Goal: Task Accomplishment & Management: Use online tool/utility

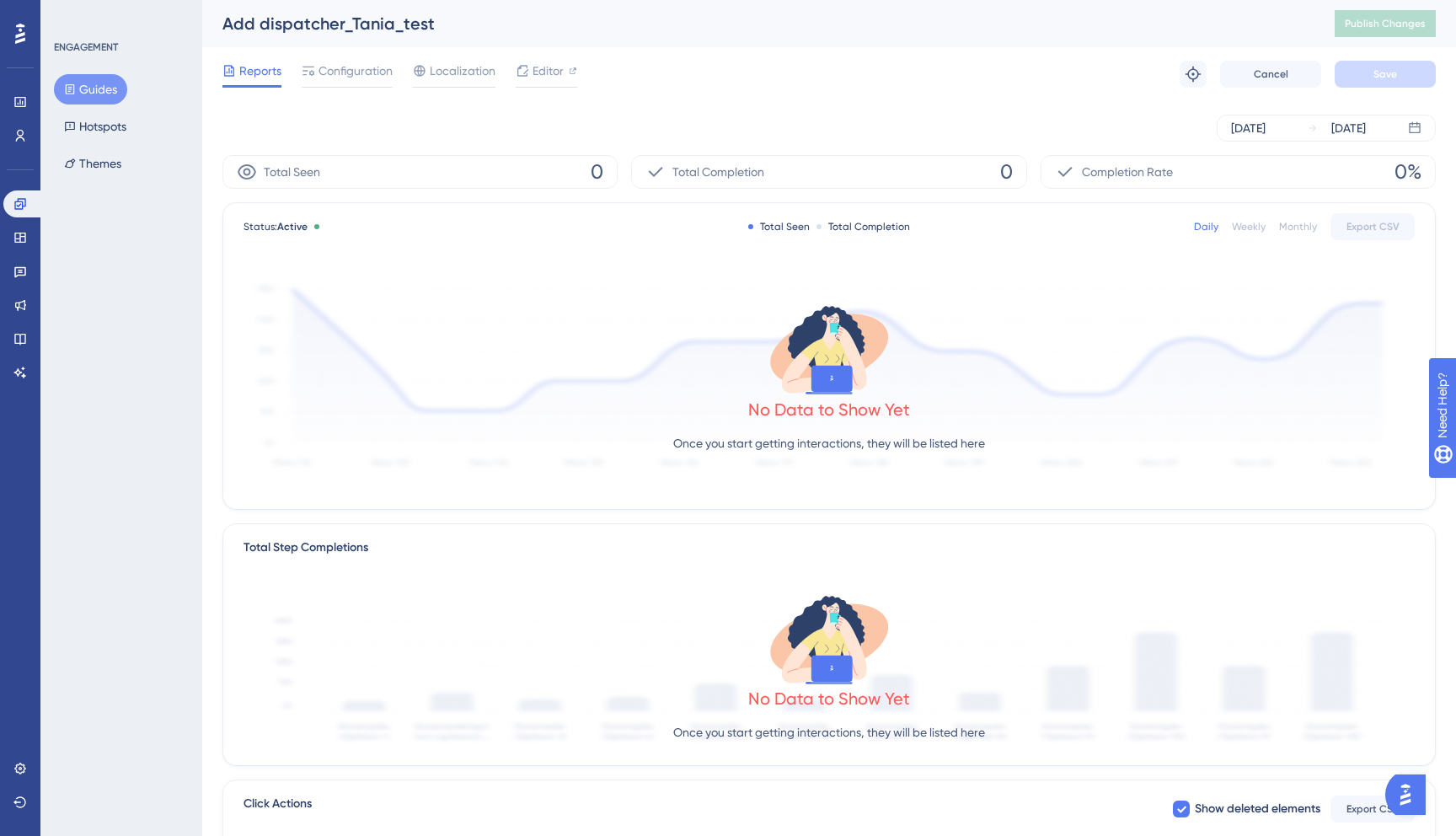
click at [79, 91] on button "Guides" at bounding box center [90, 89] width 73 height 31
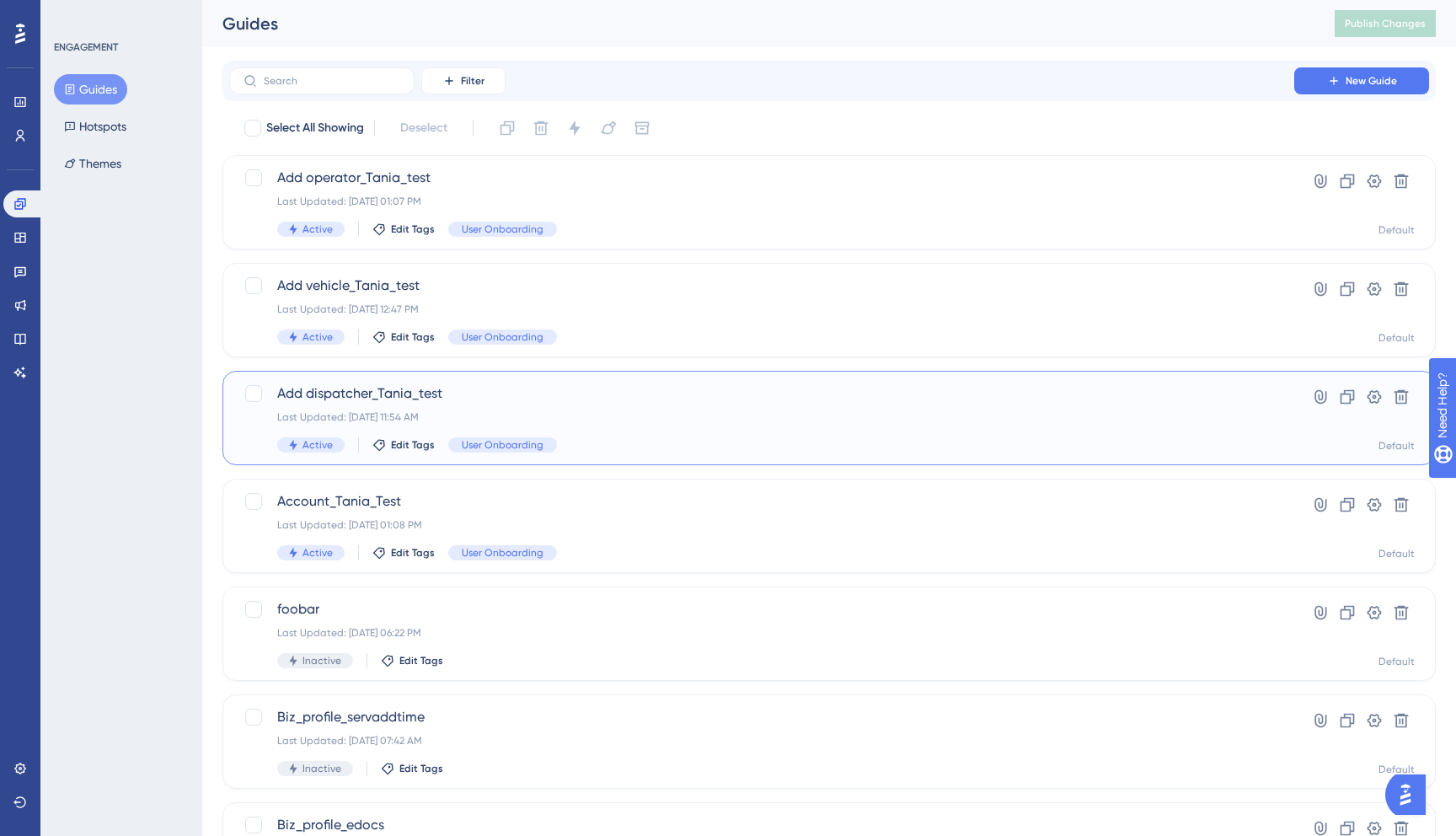
click at [558, 390] on span "Add dispatcher_Tania_test" at bounding box center [762, 394] width 969 height 20
click at [27, 244] on link at bounding box center [20, 237] width 33 height 27
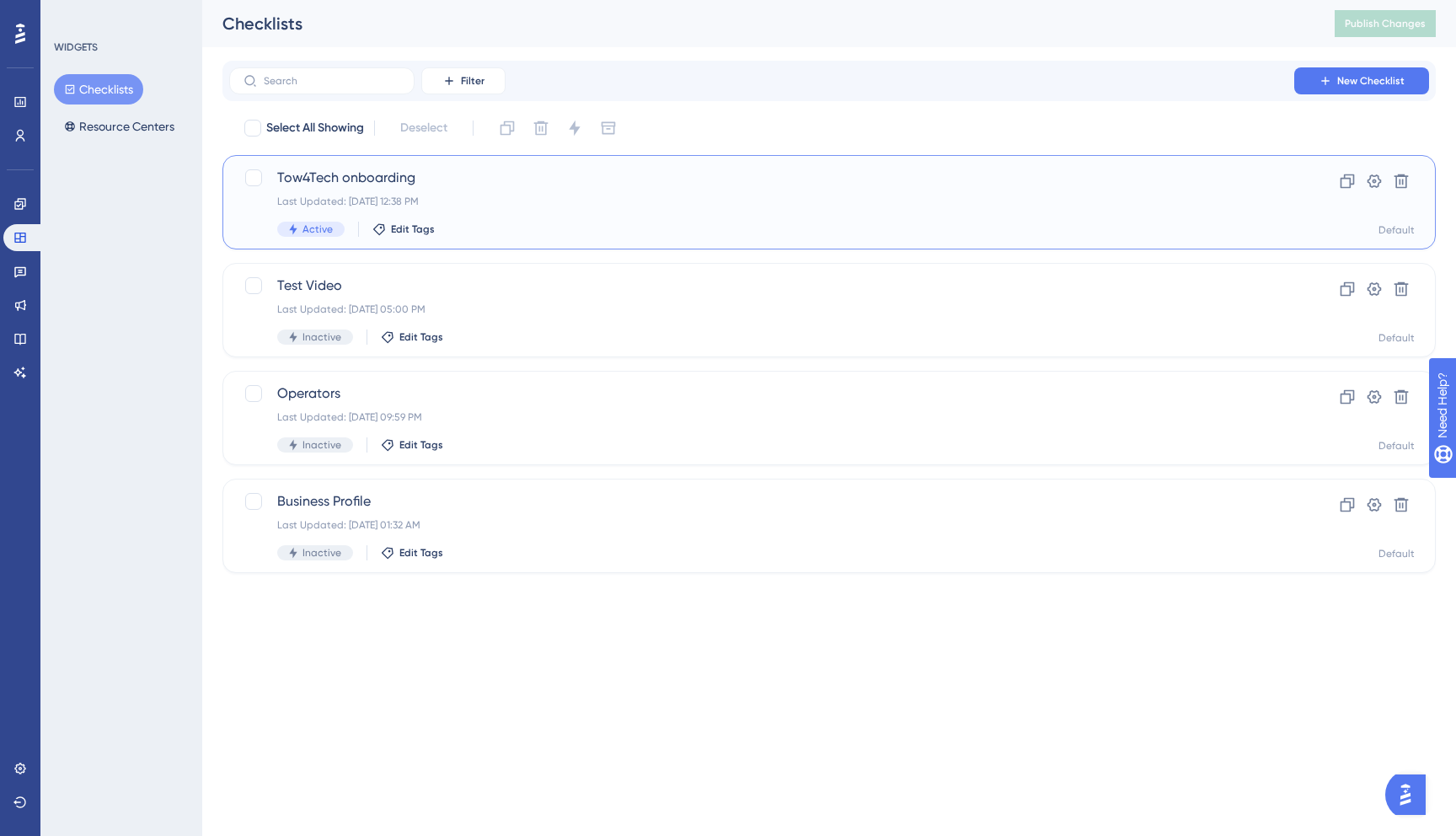
click at [425, 208] on div "Last Updated: Sep 10 2025, 12:38 PM" at bounding box center [762, 201] width 969 height 14
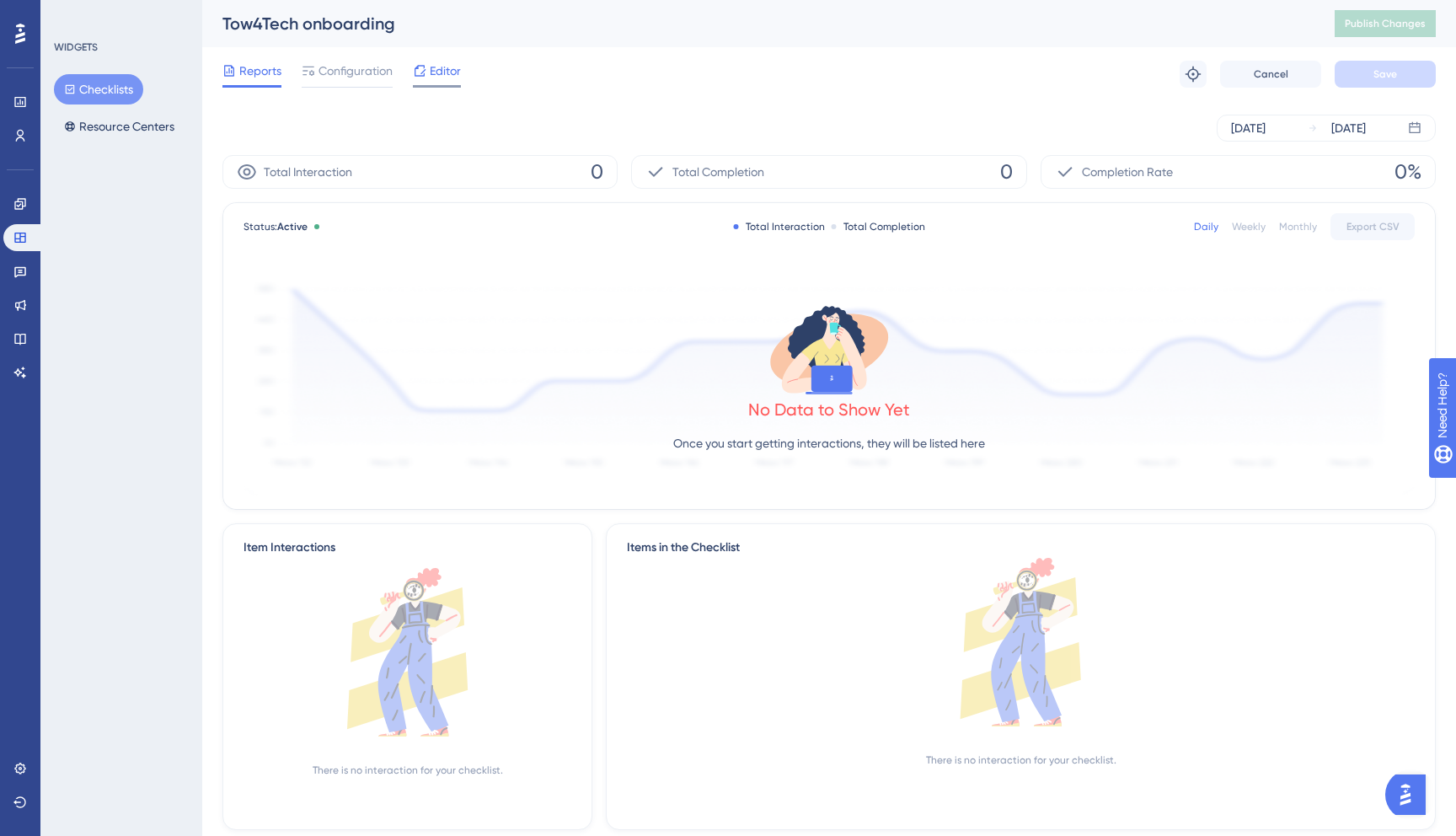
click at [428, 77] on div "Editor" at bounding box center [437, 70] width 48 height 20
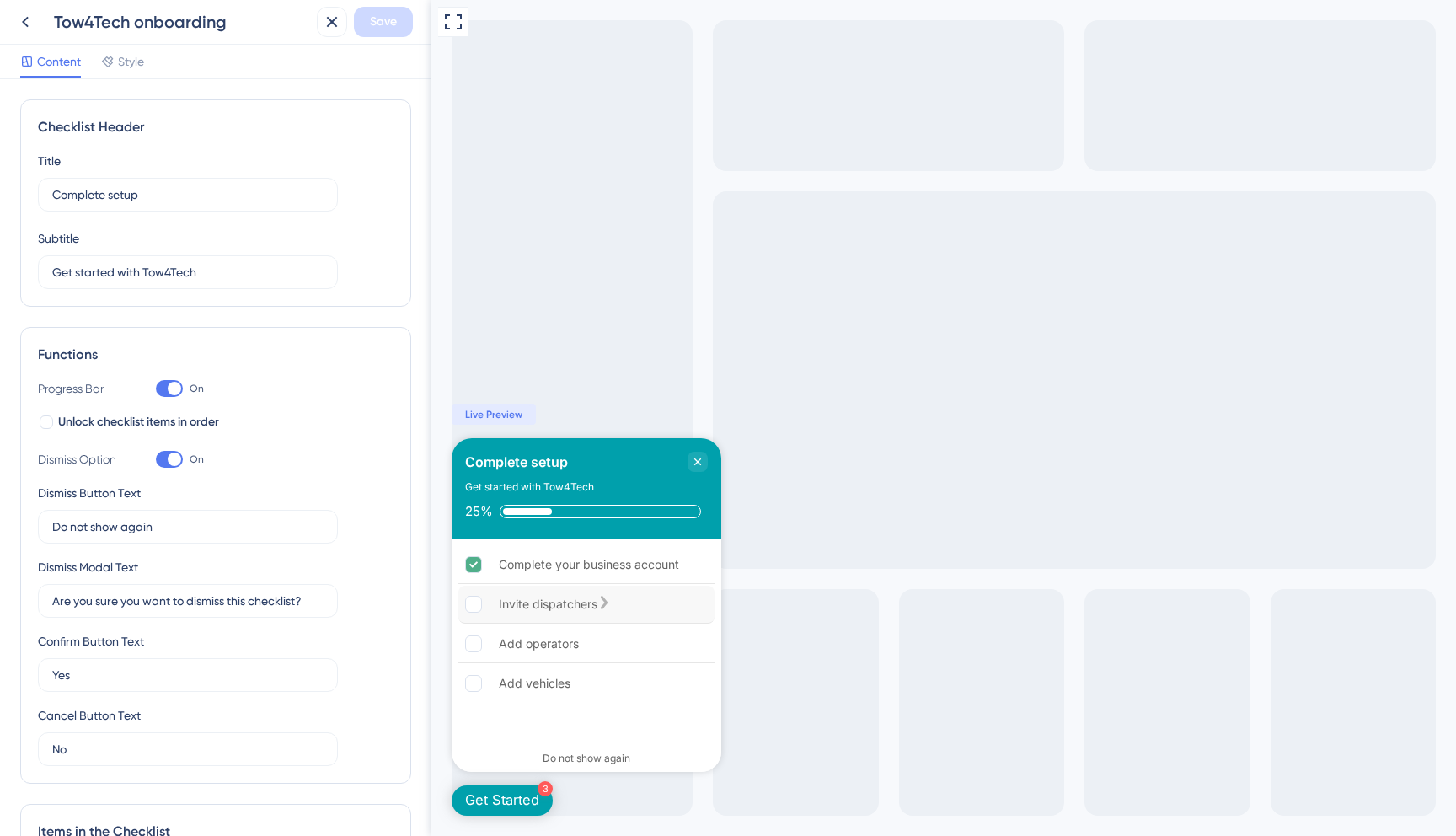
click at [534, 596] on div "Invite dispatchers" at bounding box center [548, 604] width 98 height 20
click at [519, 654] on div "Add operators" at bounding box center [587, 644] width 256 height 38
click at [500, 705] on div "Complete your business account Invite dispatchers Add operators Add vehicles" at bounding box center [586, 640] width 270 height 200
click at [510, 687] on div "Add vehicles" at bounding box center [534, 683] width 71 height 20
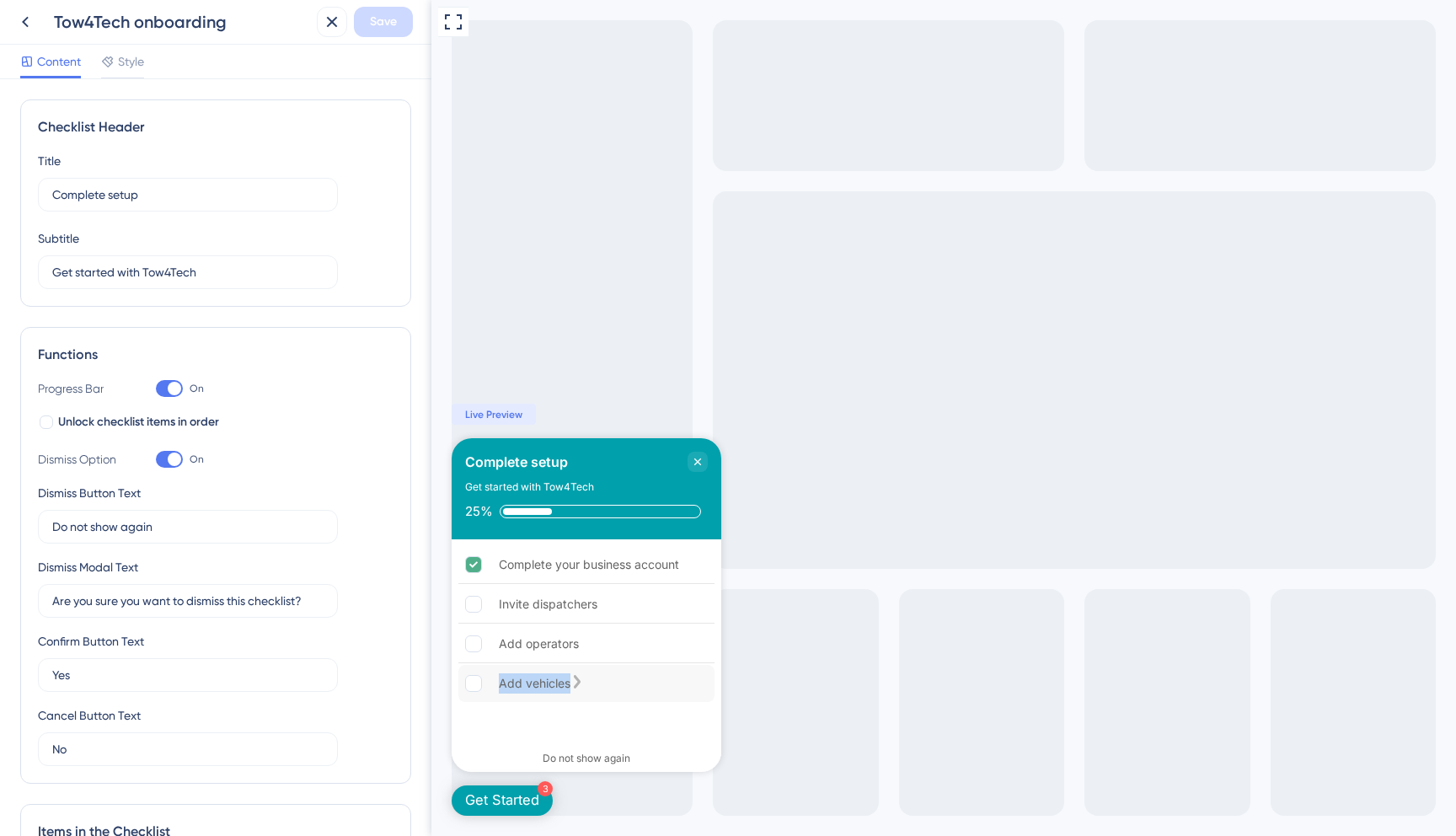
click at [510, 687] on div "Add vehicles" at bounding box center [534, 683] width 71 height 20
click at [29, 20] on icon at bounding box center [25, 22] width 20 height 20
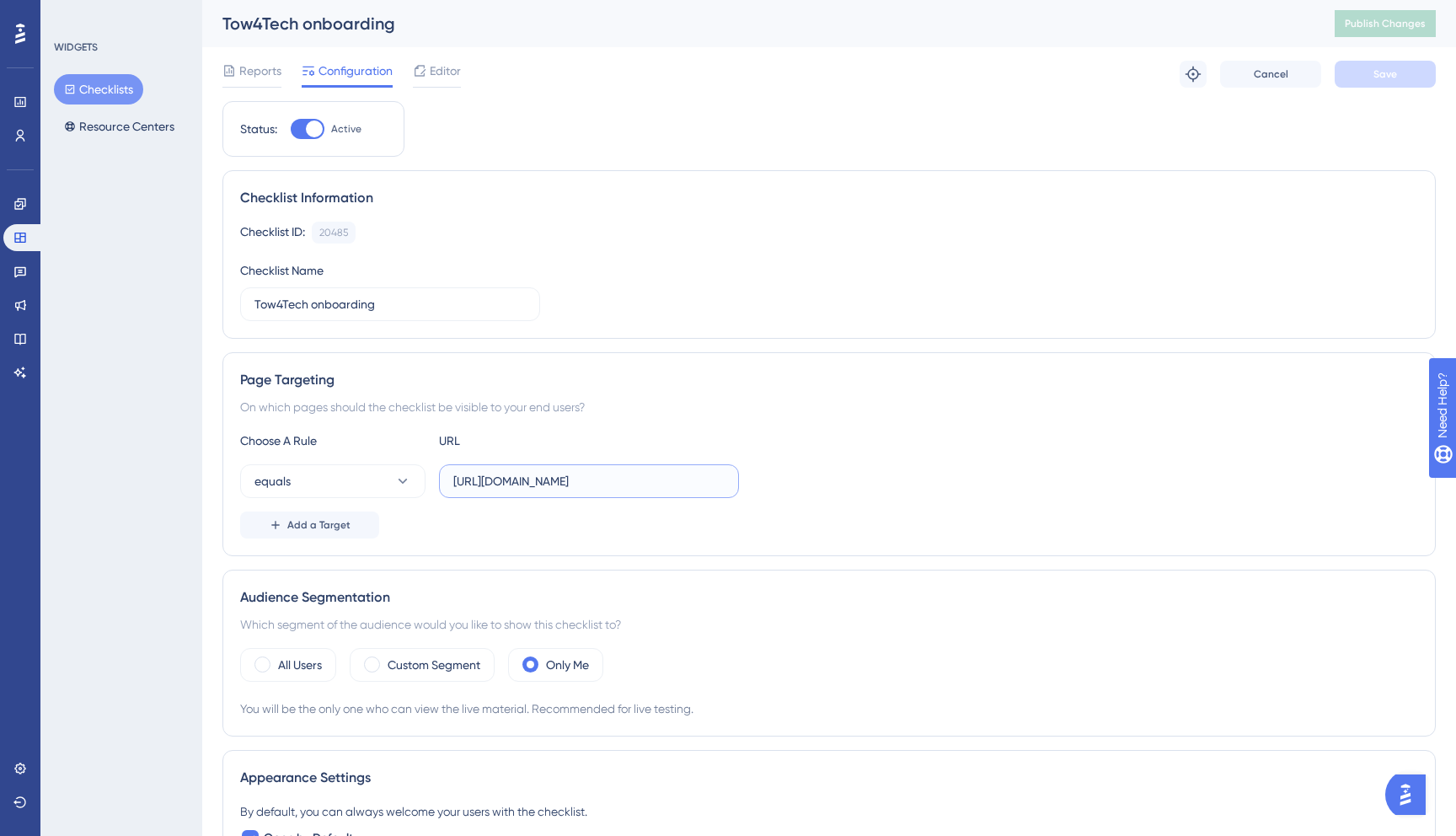
click at [564, 483] on input "https://dispatcher.tow4tech-stag.com" at bounding box center [589, 481] width 272 height 19
paste input ".com/requests"
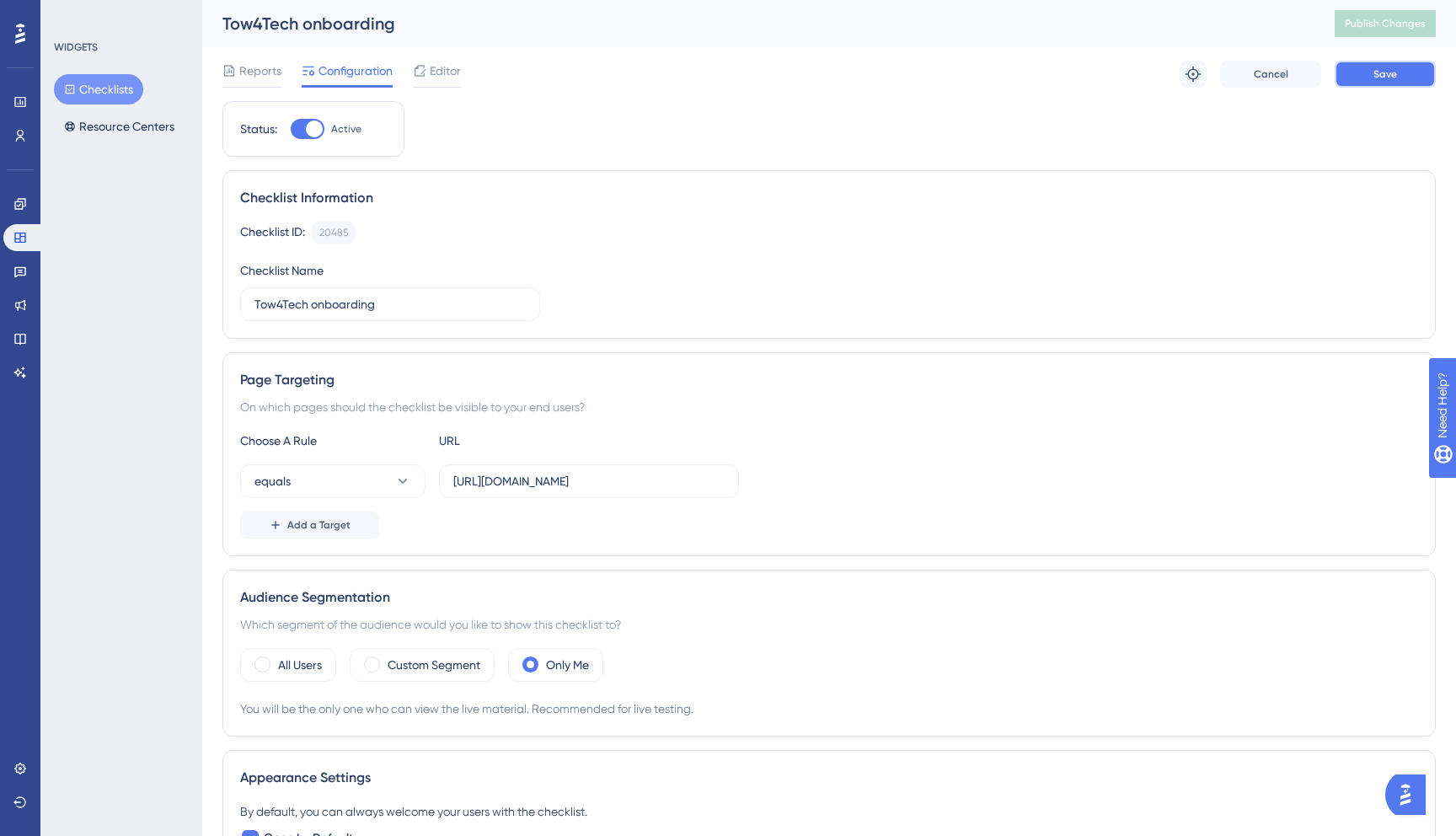
click at [1382, 73] on span "Save" at bounding box center [1385, 74] width 23 height 14
type input "https://dispatcher.tow4tech-stag.com"
click at [1364, 69] on button "Save" at bounding box center [1385, 73] width 101 height 27
click at [18, 237] on icon at bounding box center [20, 237] width 14 height 14
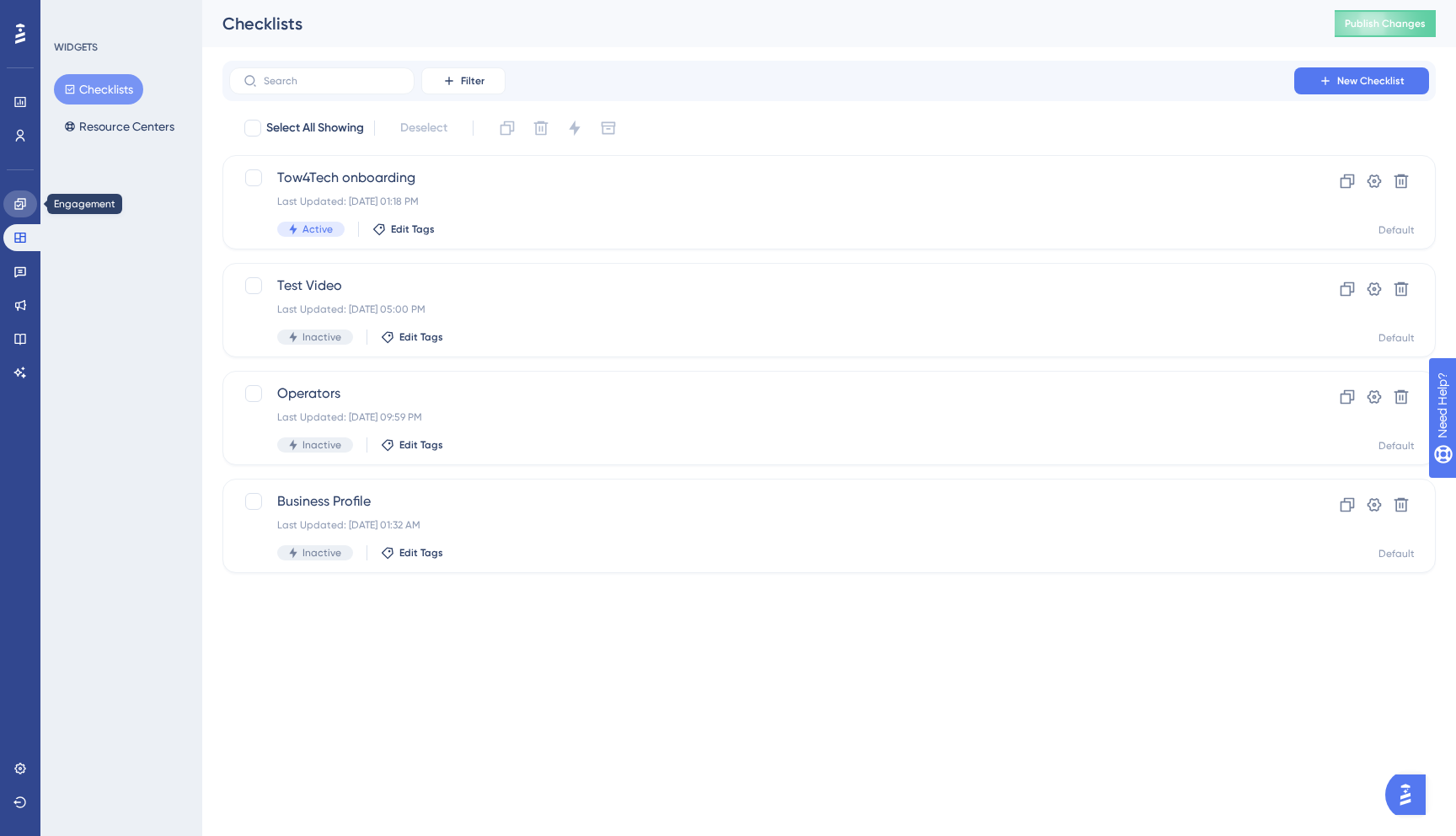
click at [25, 201] on icon at bounding box center [20, 204] width 14 height 14
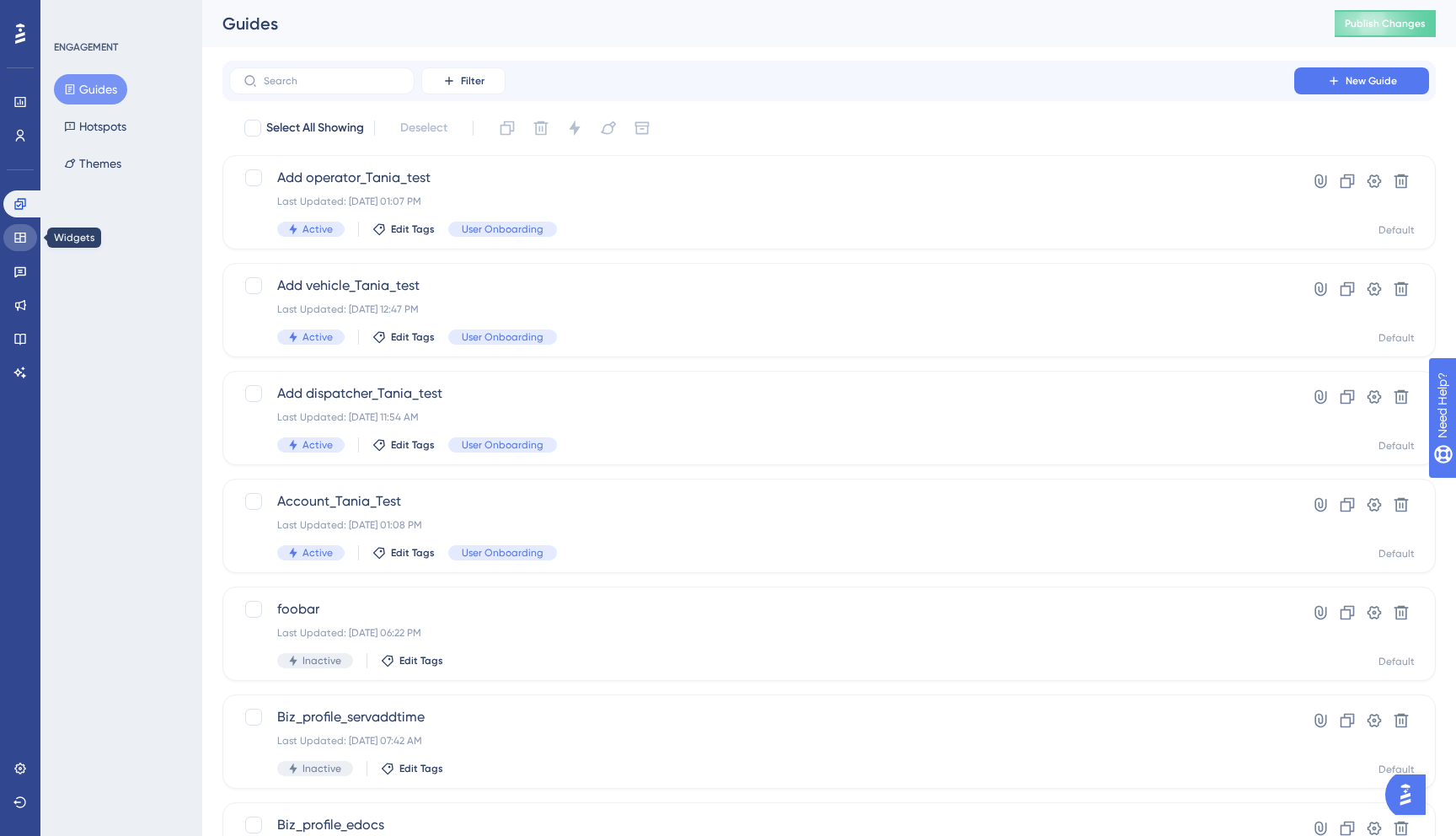
click at [24, 231] on icon at bounding box center [20, 237] width 14 height 14
